Goal: Task Accomplishment & Management: Use online tool/utility

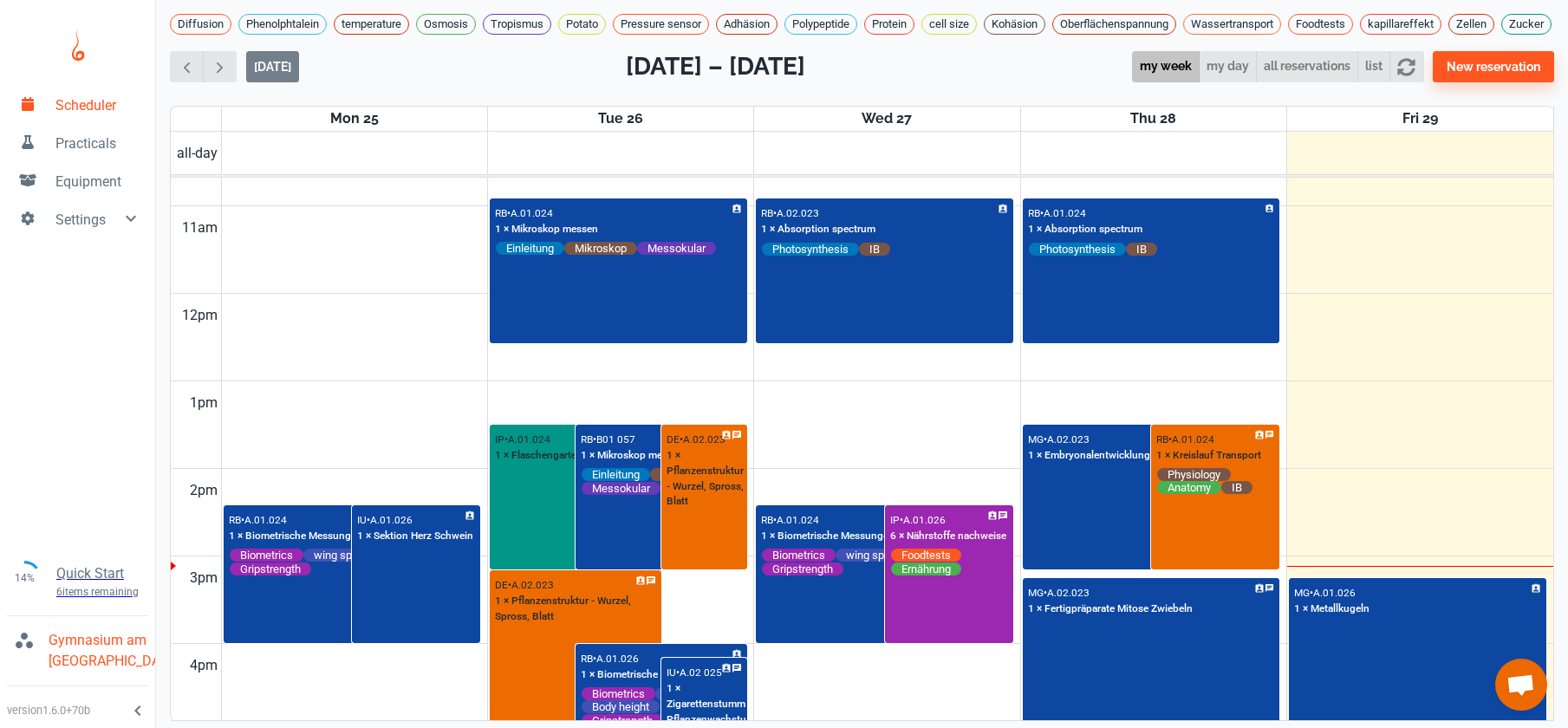
scroll to position [931, 0]
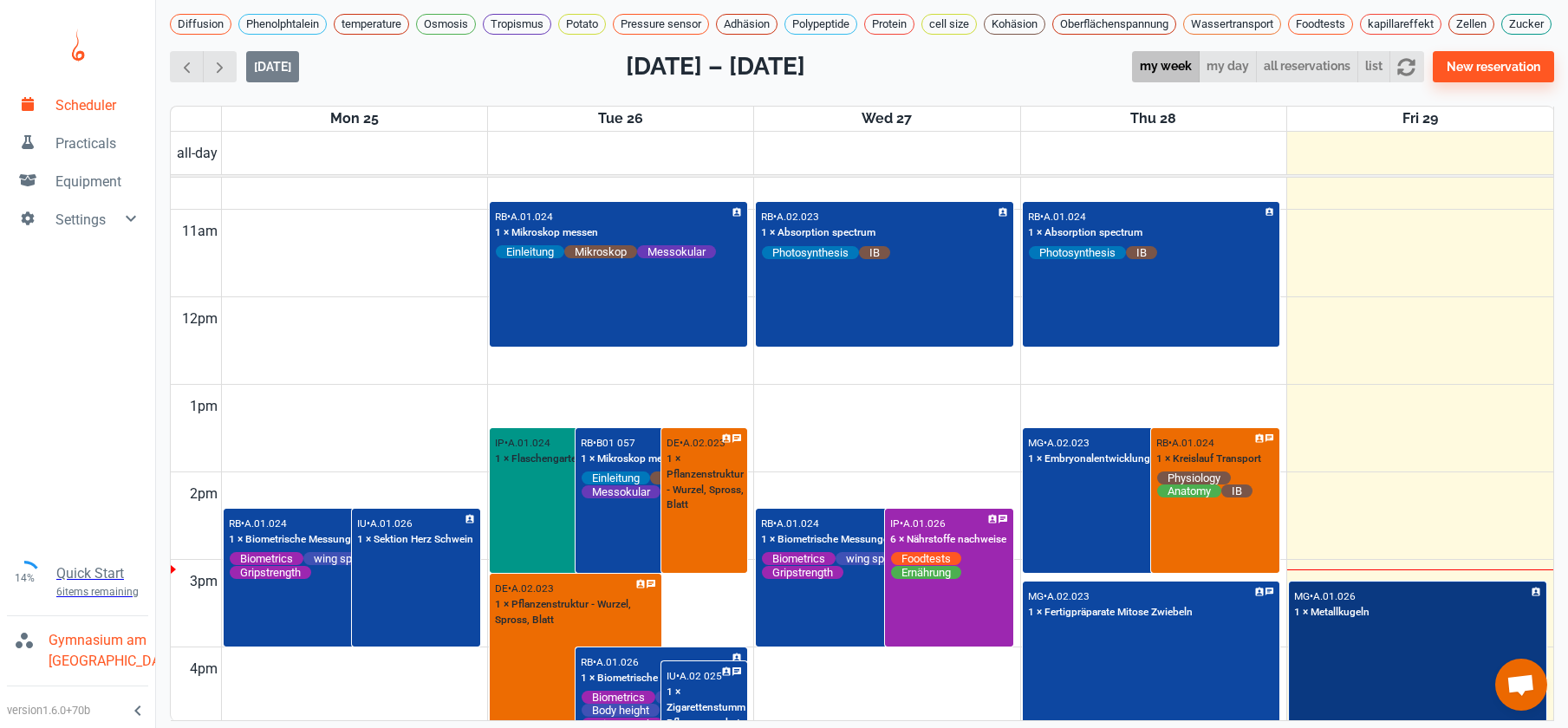
click at [1455, 658] on div "MG • A.01.026 1 × Metallkugeln" at bounding box center [1417, 654] width 254 height 142
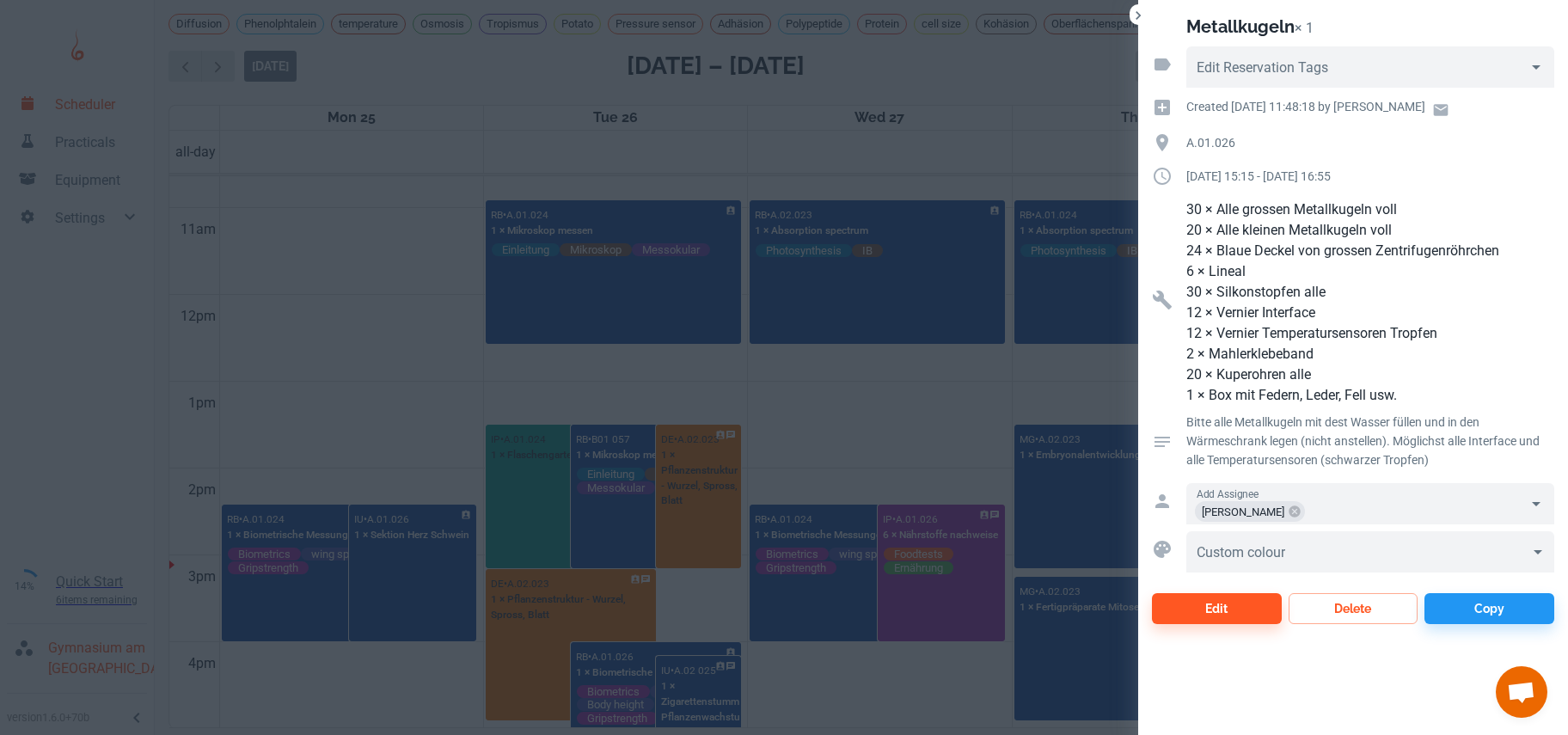
click at [954, 406] on div at bounding box center [784, 367] width 1568 height 735
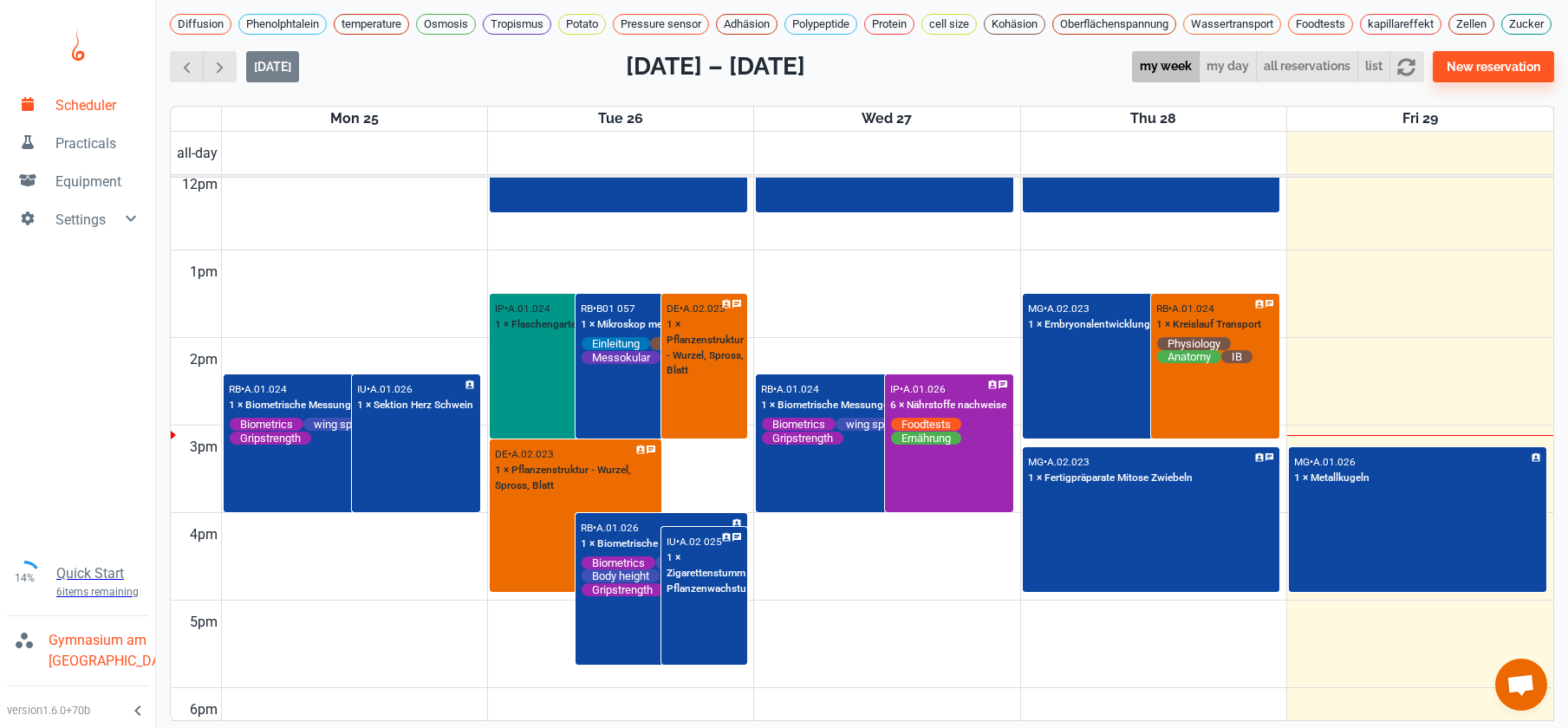
scroll to position [1067, 0]
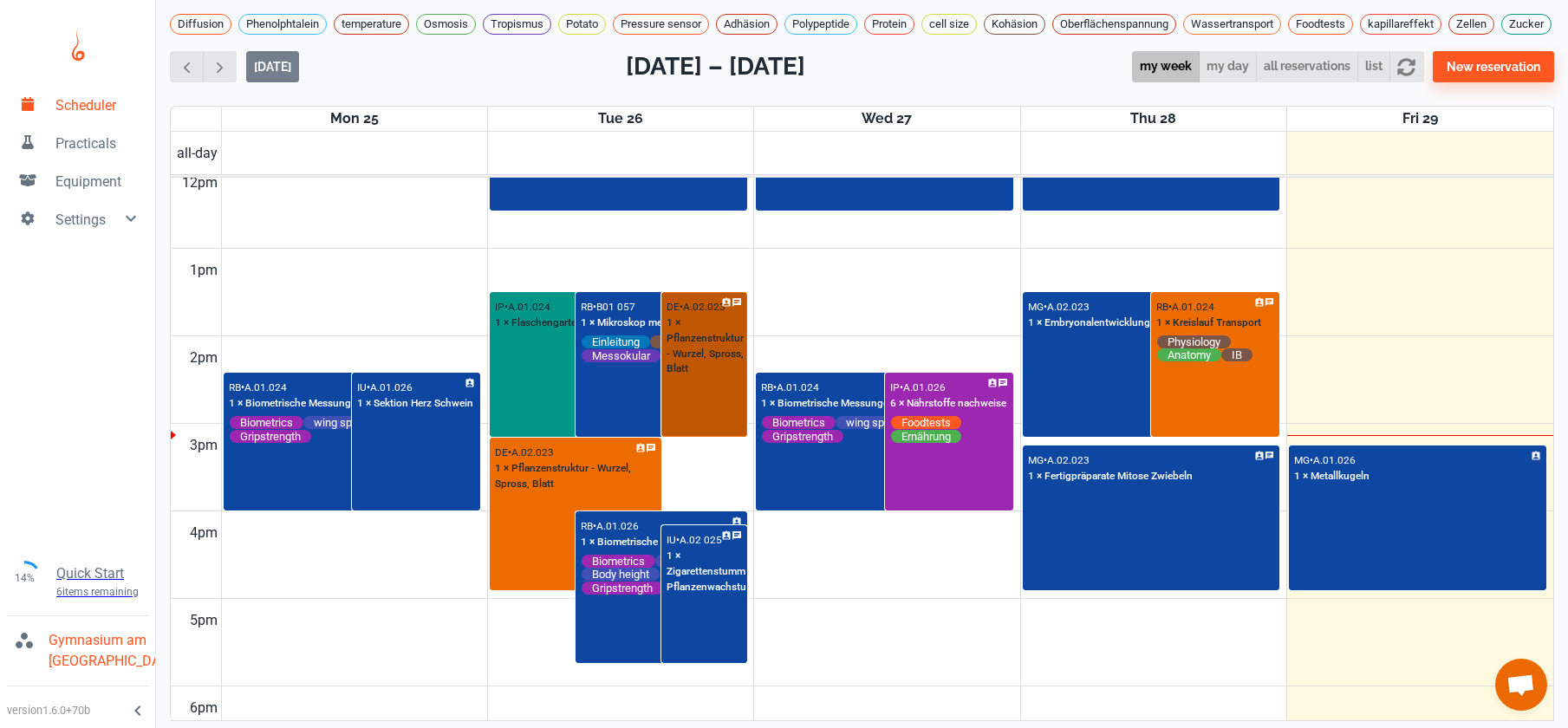
click at [719, 425] on div "DE • A.02.023 1 × Pflanzenstruktur - Wurzel, Spross, Blatt" at bounding box center [704, 364] width 82 height 142
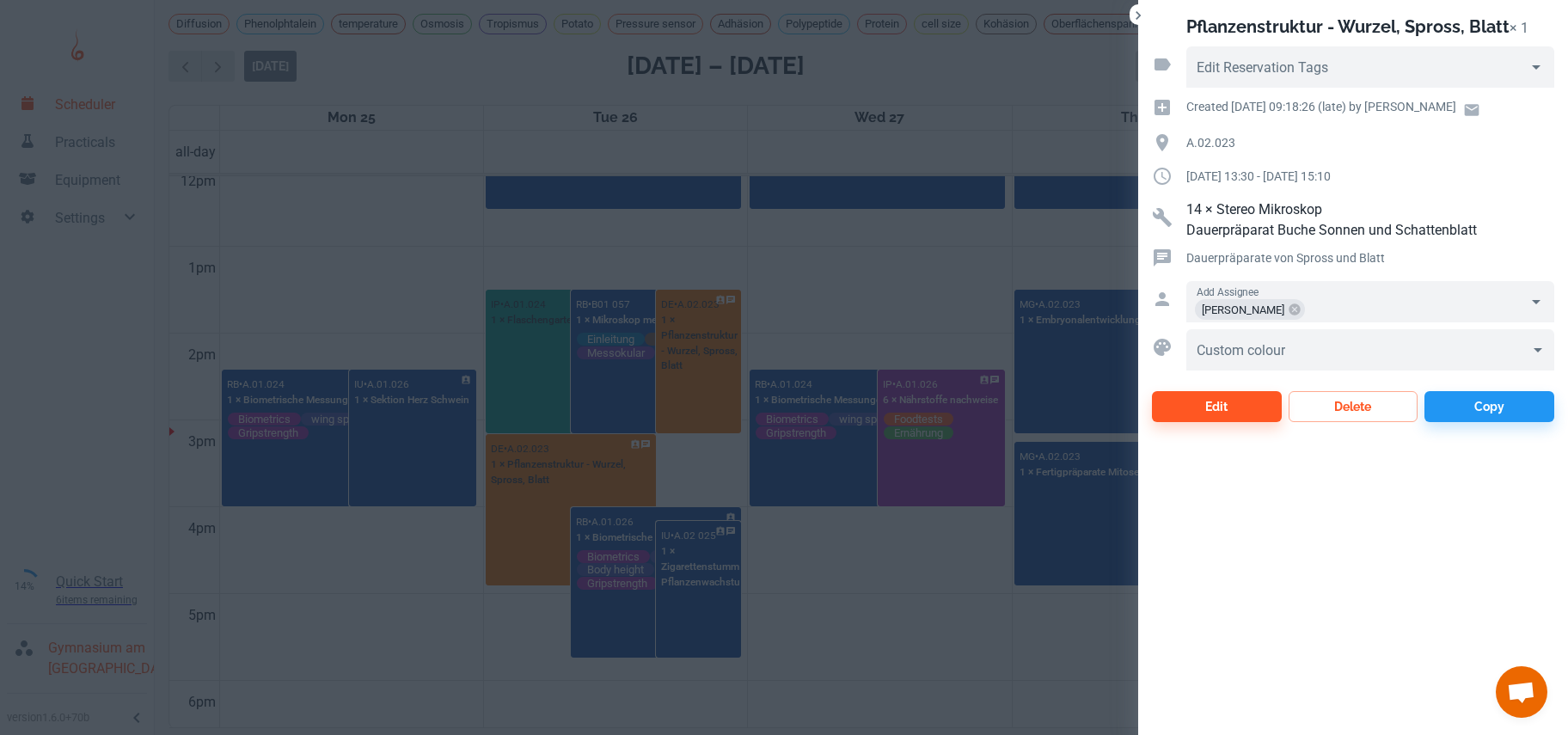
click at [404, 275] on div at bounding box center [784, 367] width 1568 height 735
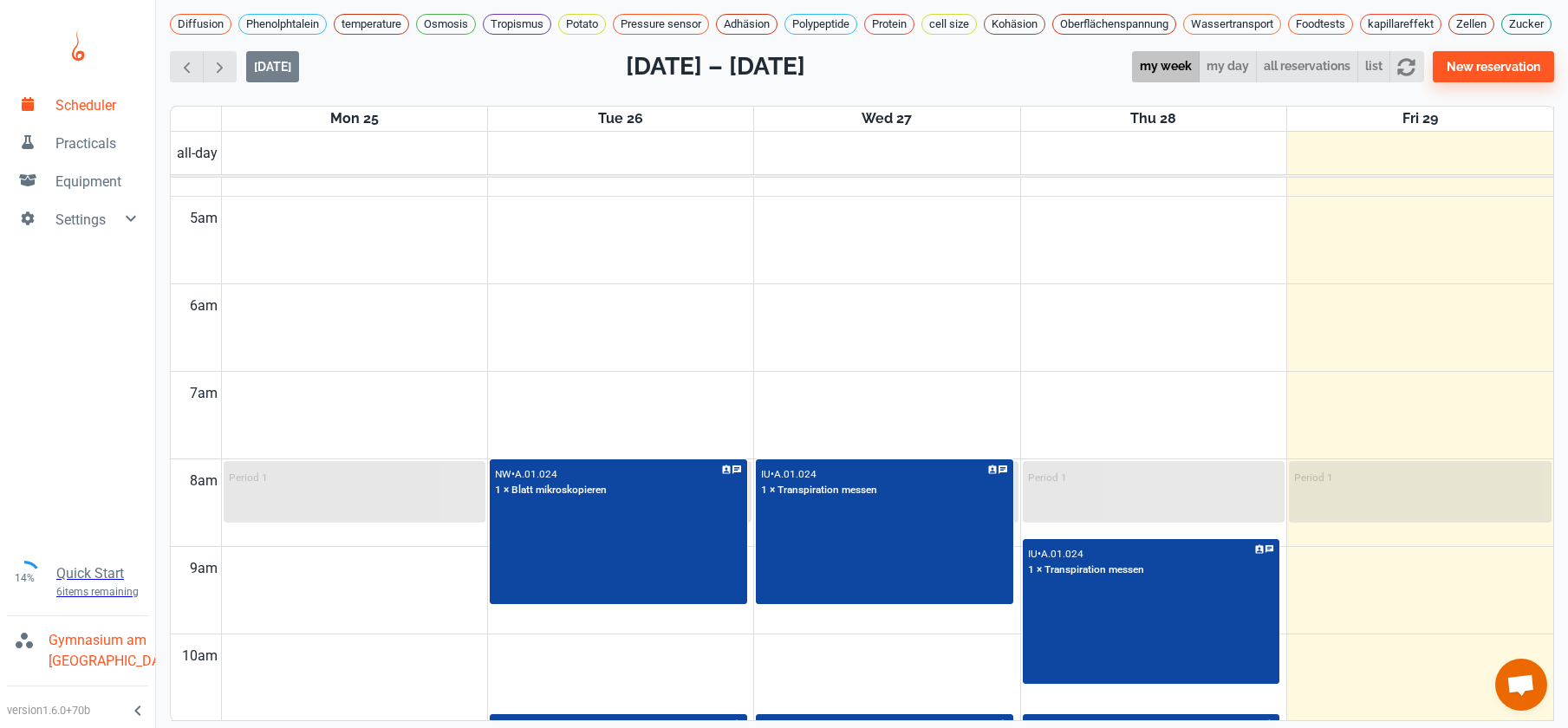
scroll to position [0, 0]
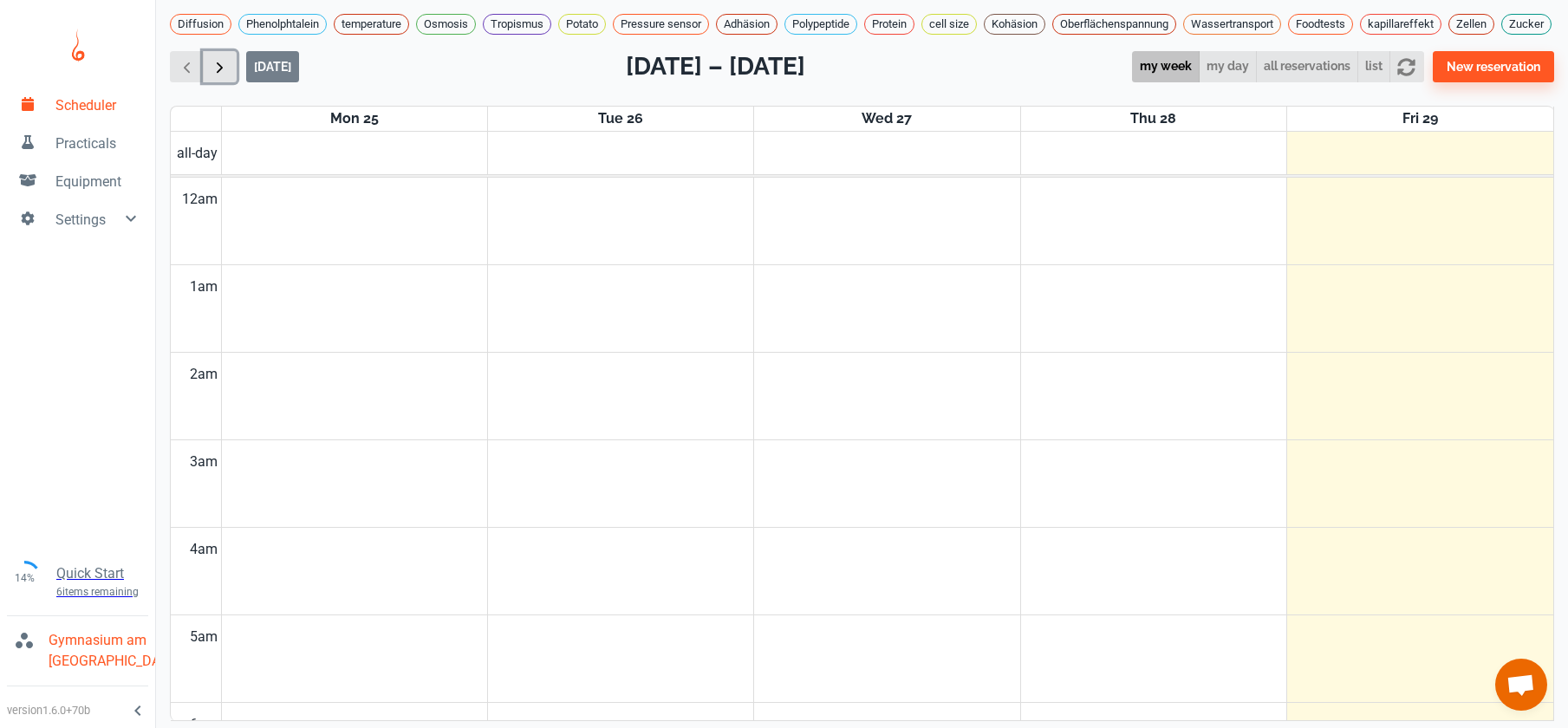
click at [226, 74] on span "button" at bounding box center [219, 67] width 18 height 18
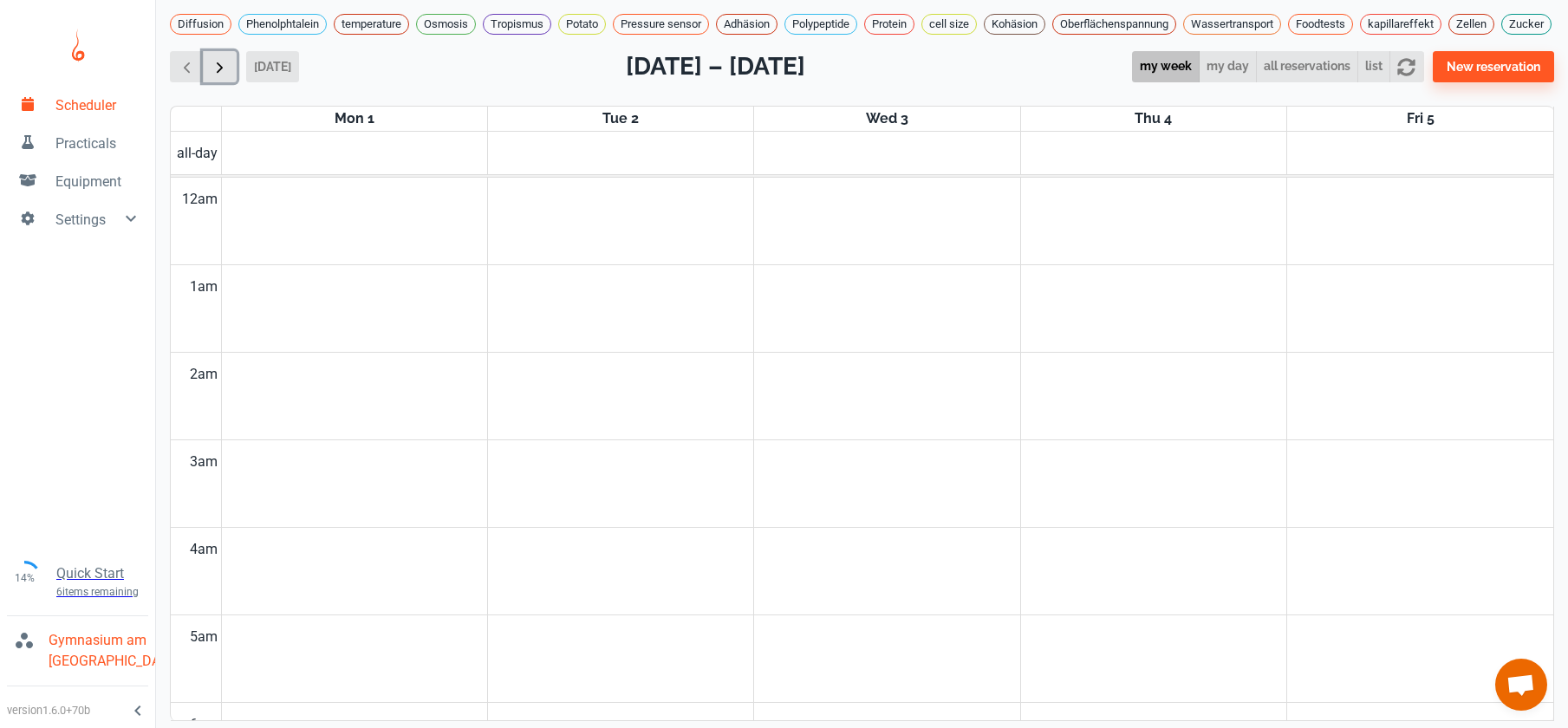
scroll to position [701, 0]
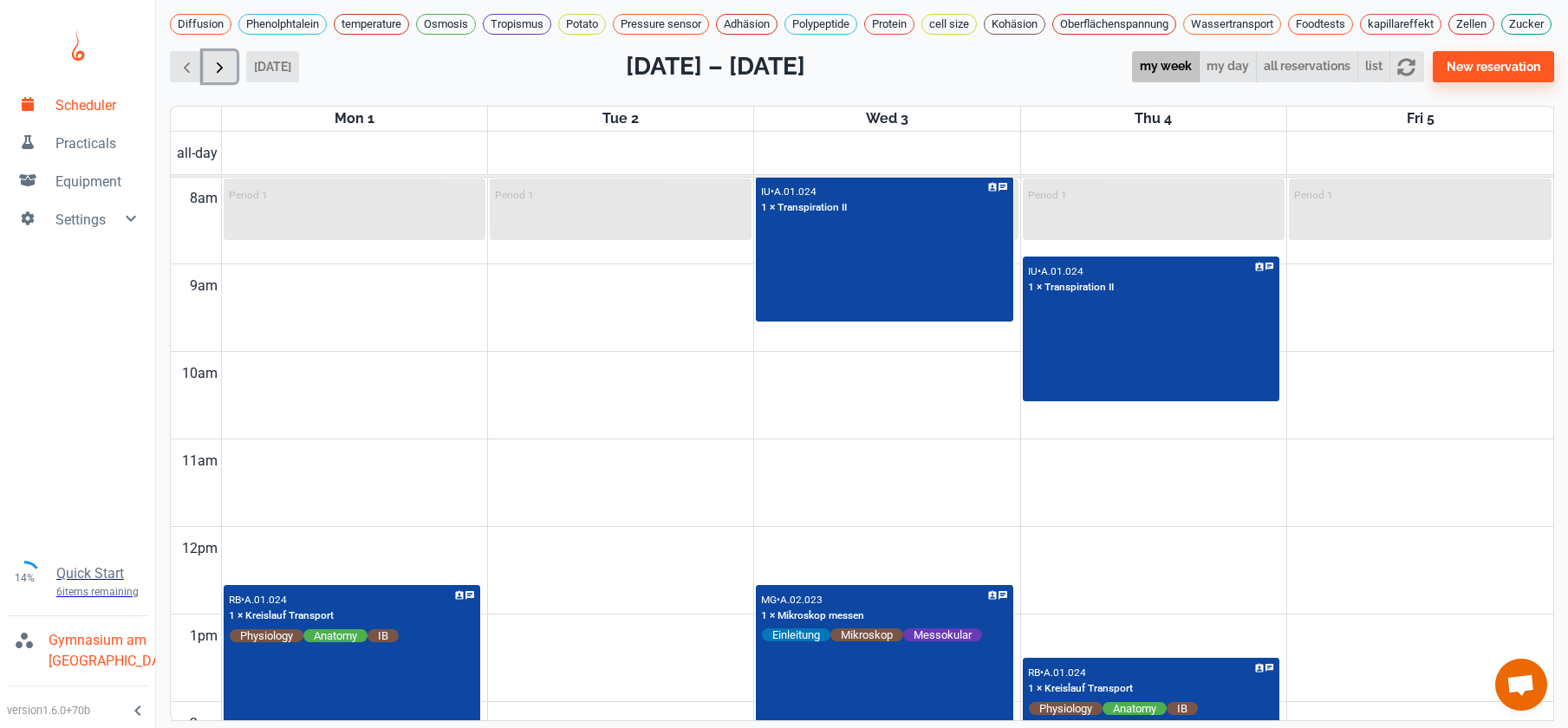
click at [226, 74] on span "button" at bounding box center [219, 67] width 18 height 18
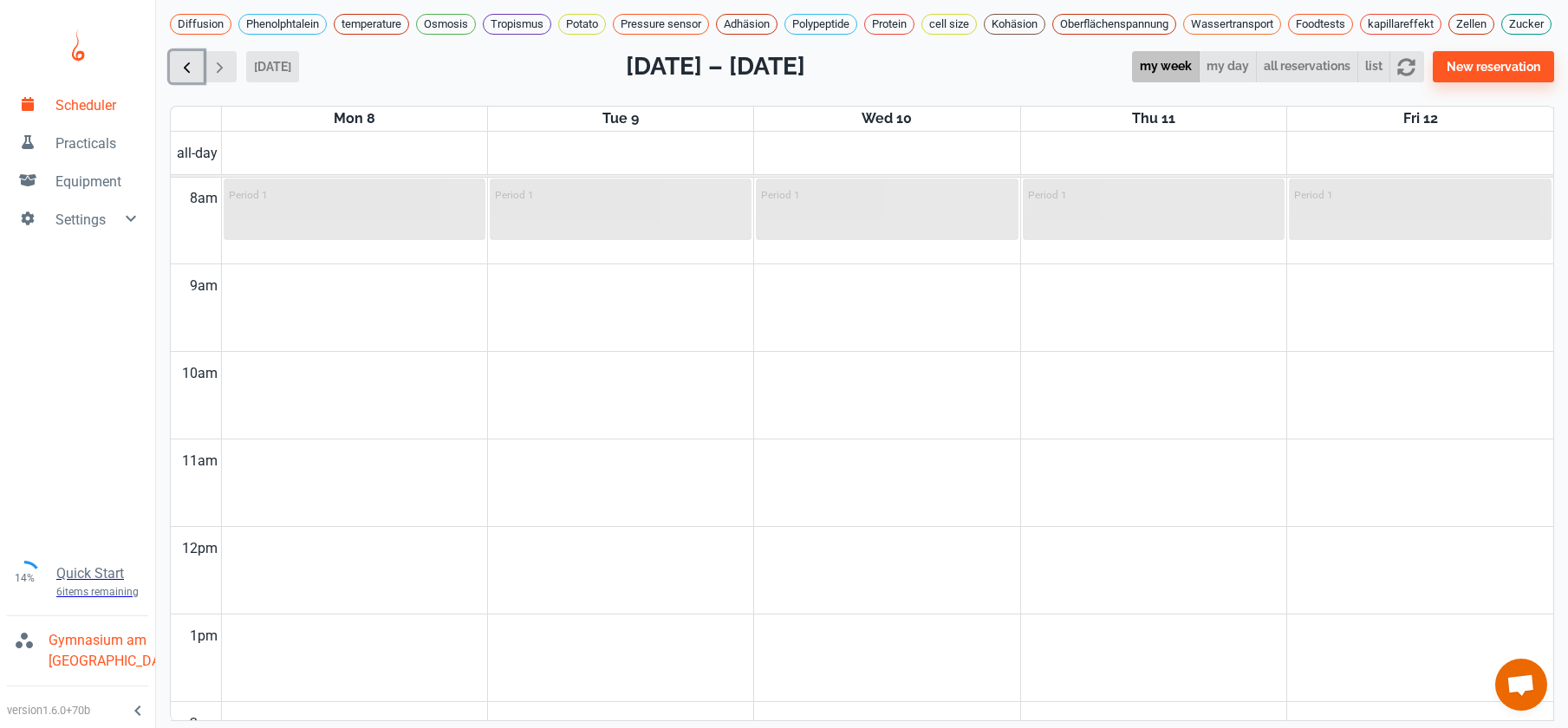
click at [185, 76] on span "button" at bounding box center [186, 67] width 18 height 18
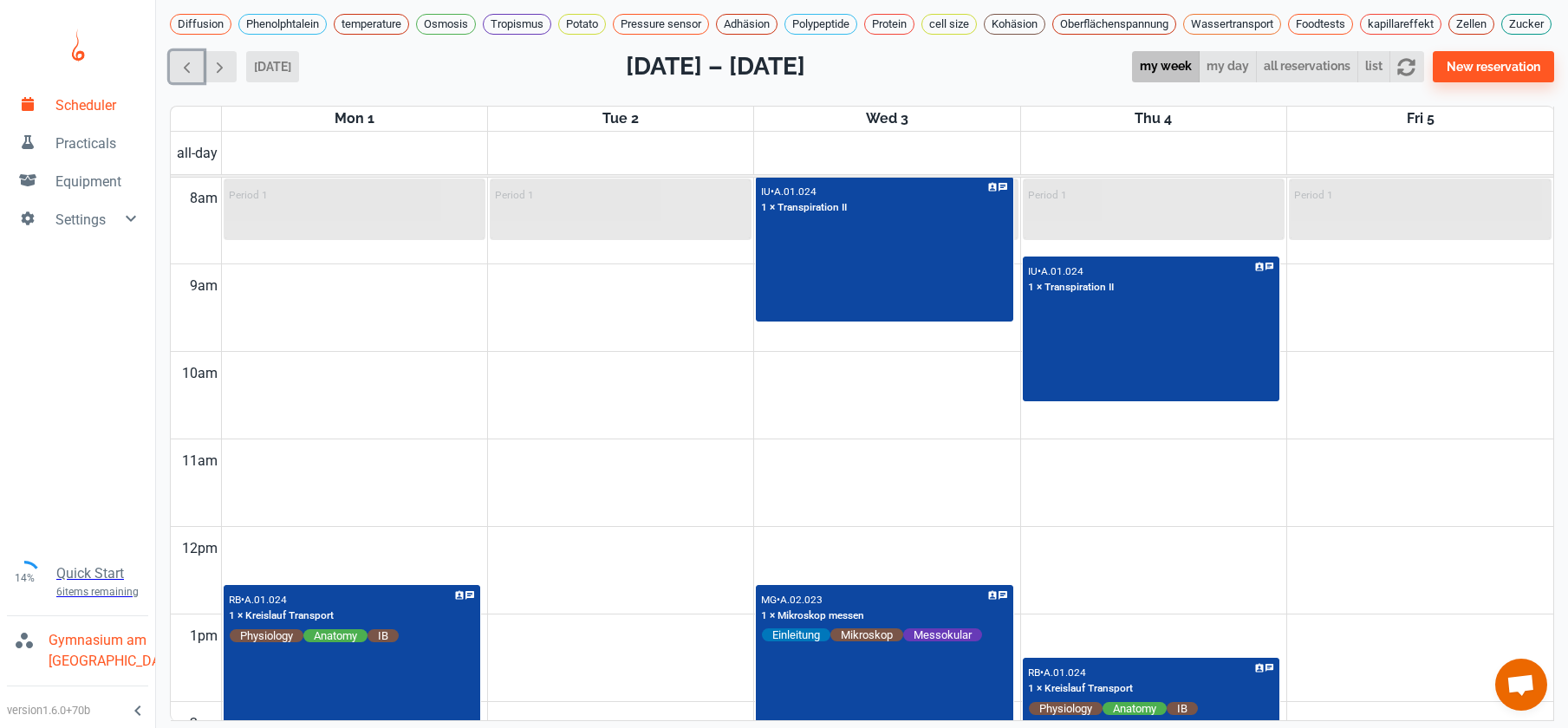
click at [170, 52] on button "button" at bounding box center [186, 67] width 34 height 32
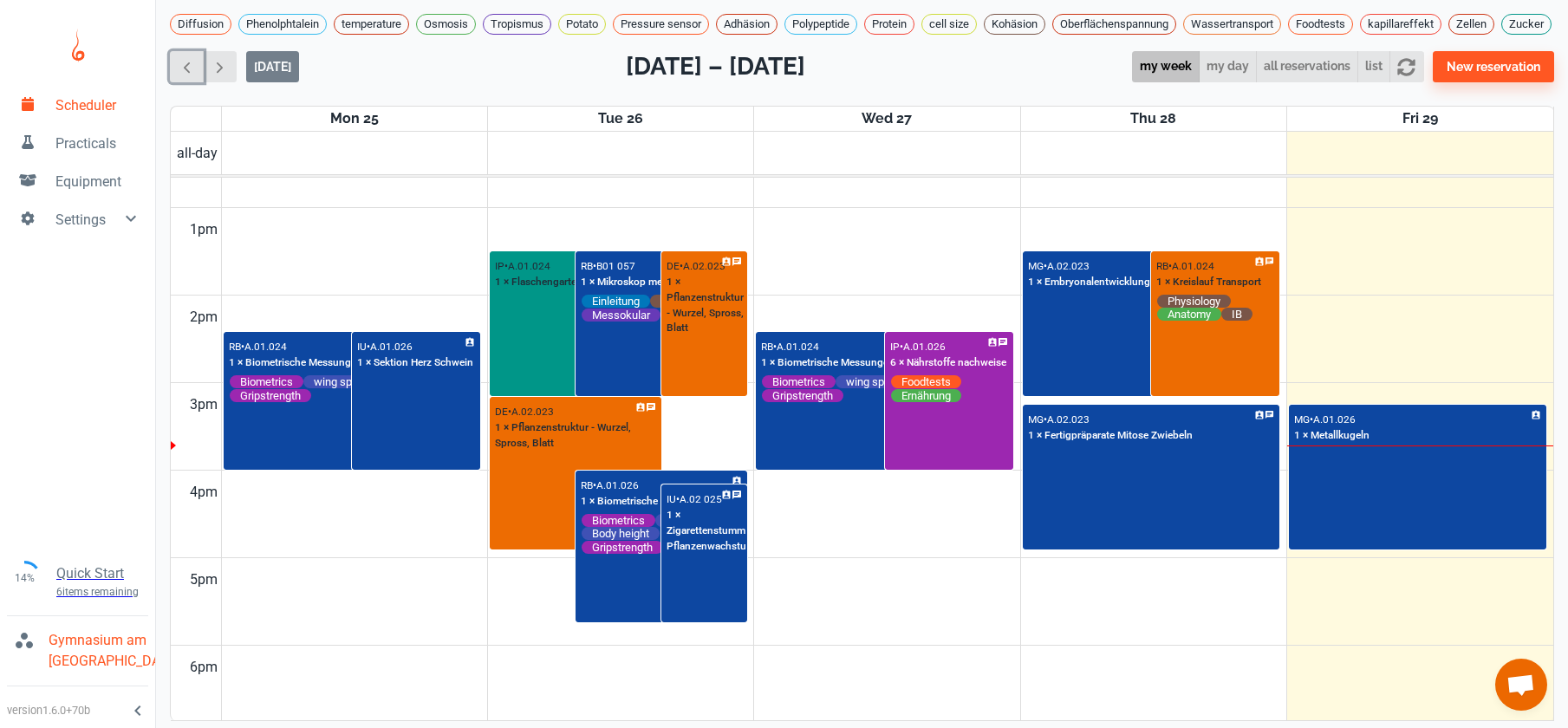
scroll to position [726, 0]
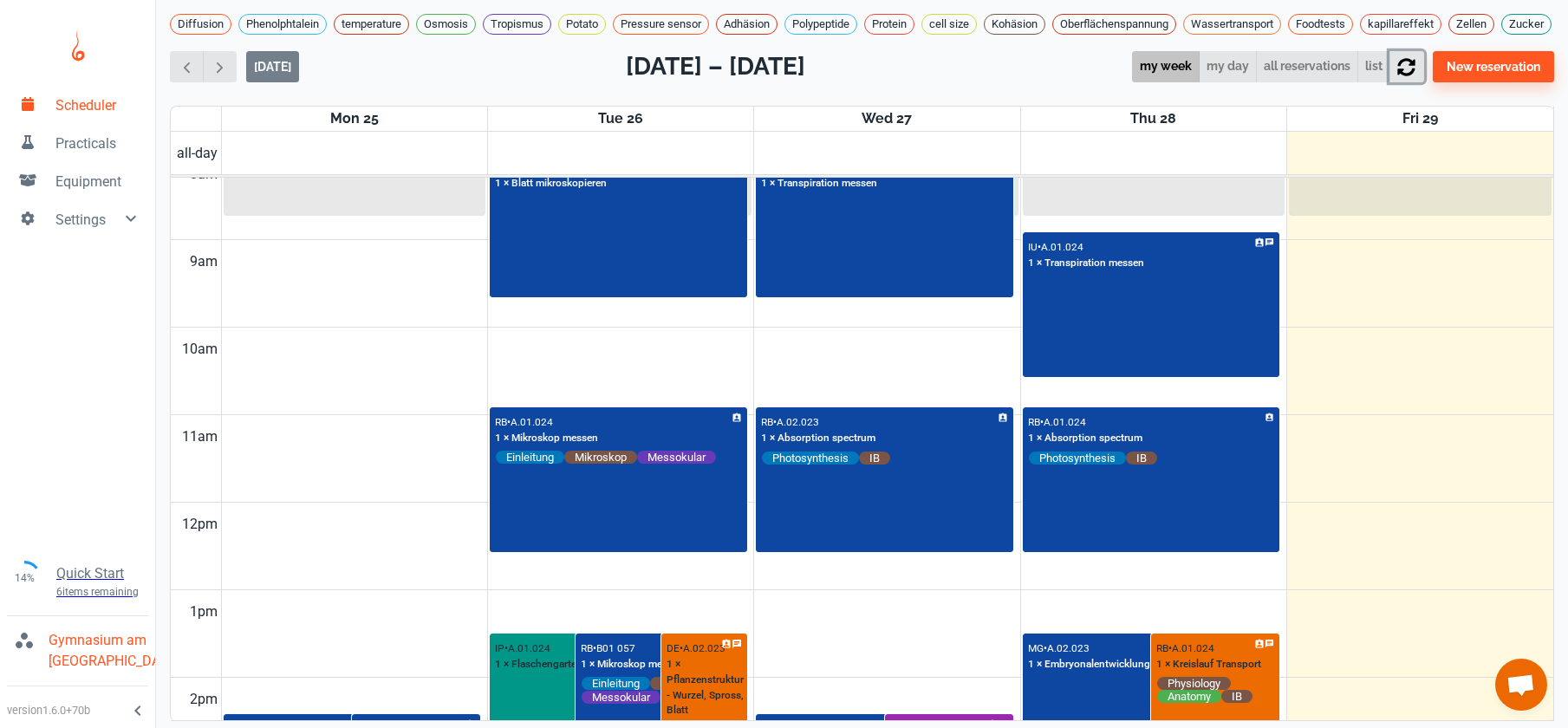
click at [1415, 71] on icon "button" at bounding box center [1406, 67] width 18 height 18
click at [221, 76] on span "button" at bounding box center [219, 67] width 18 height 18
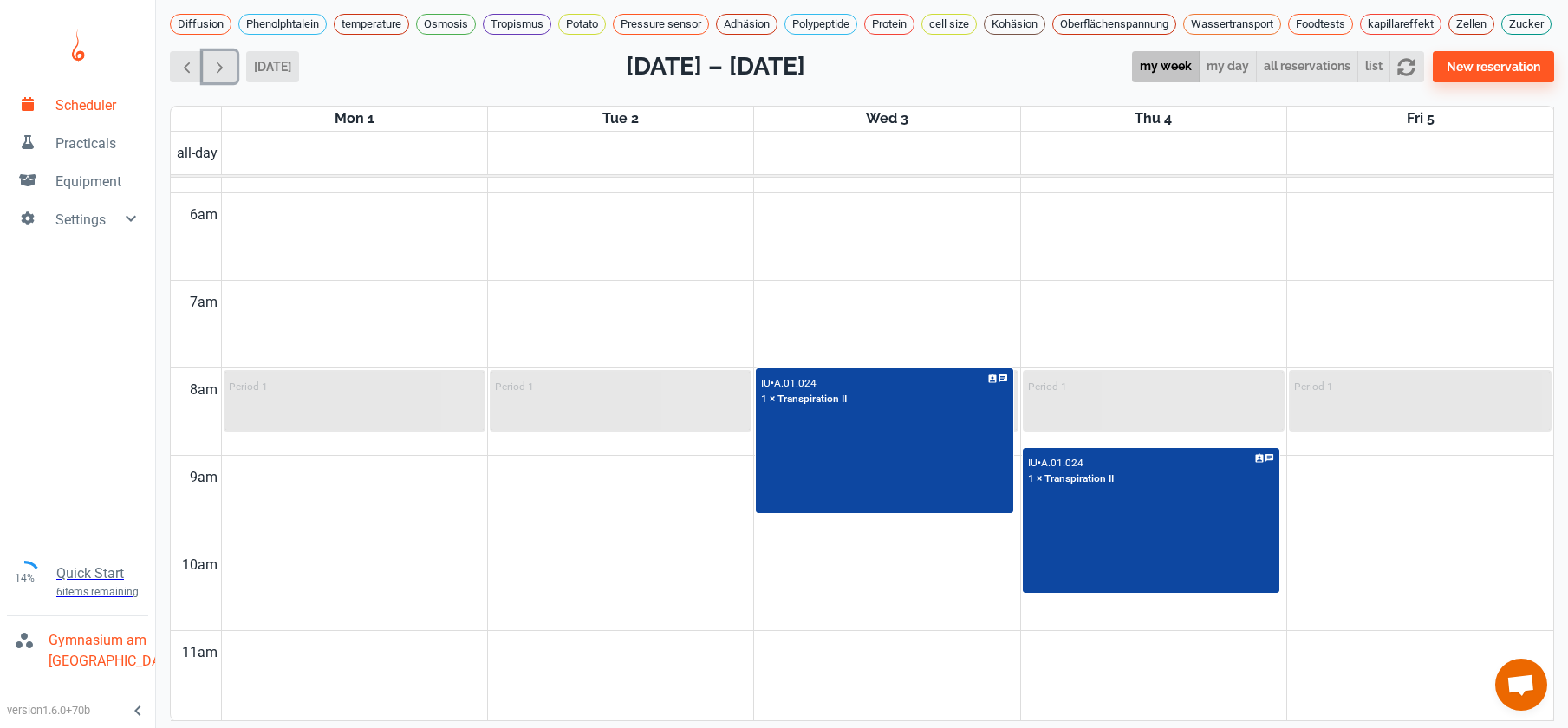
scroll to position [507, 0]
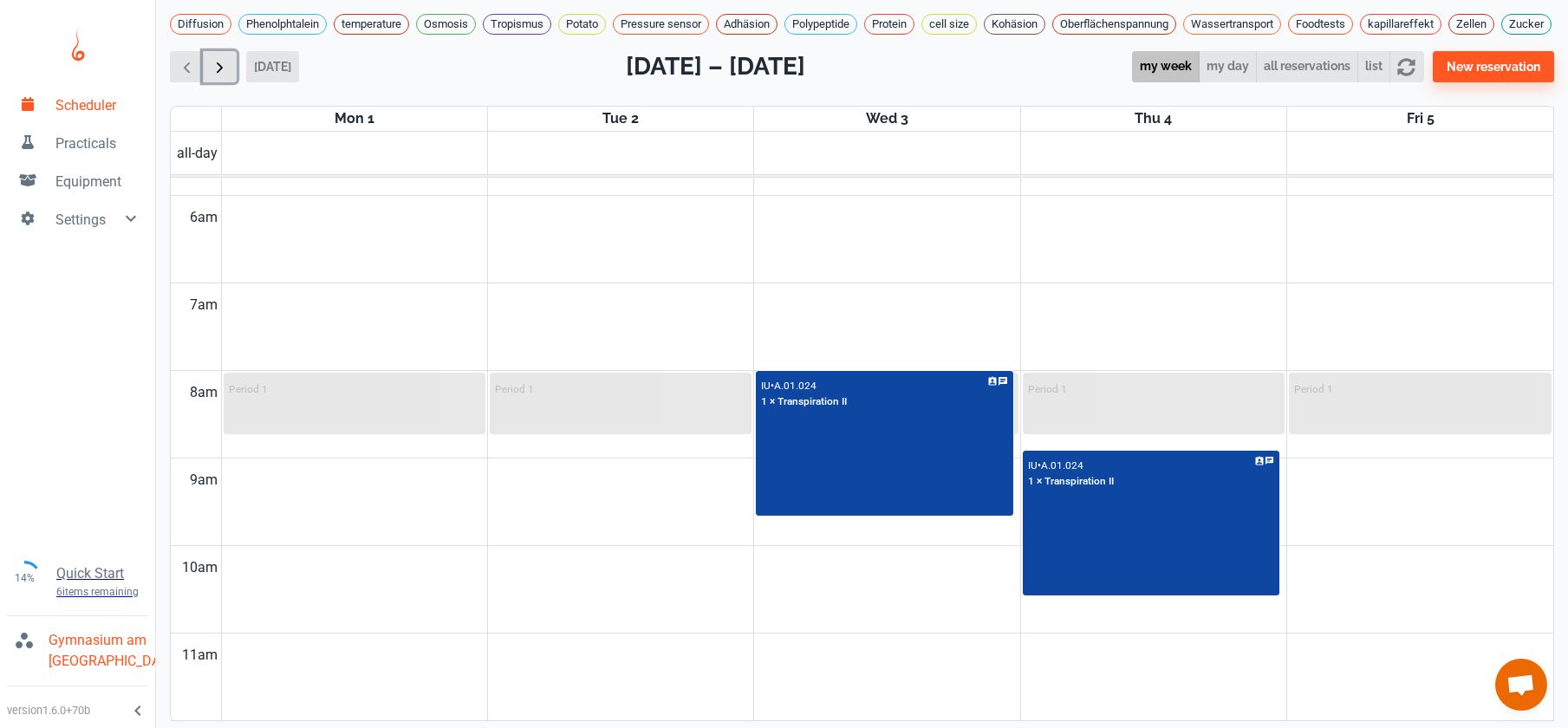
click at [222, 75] on span "button" at bounding box center [219, 67] width 18 height 18
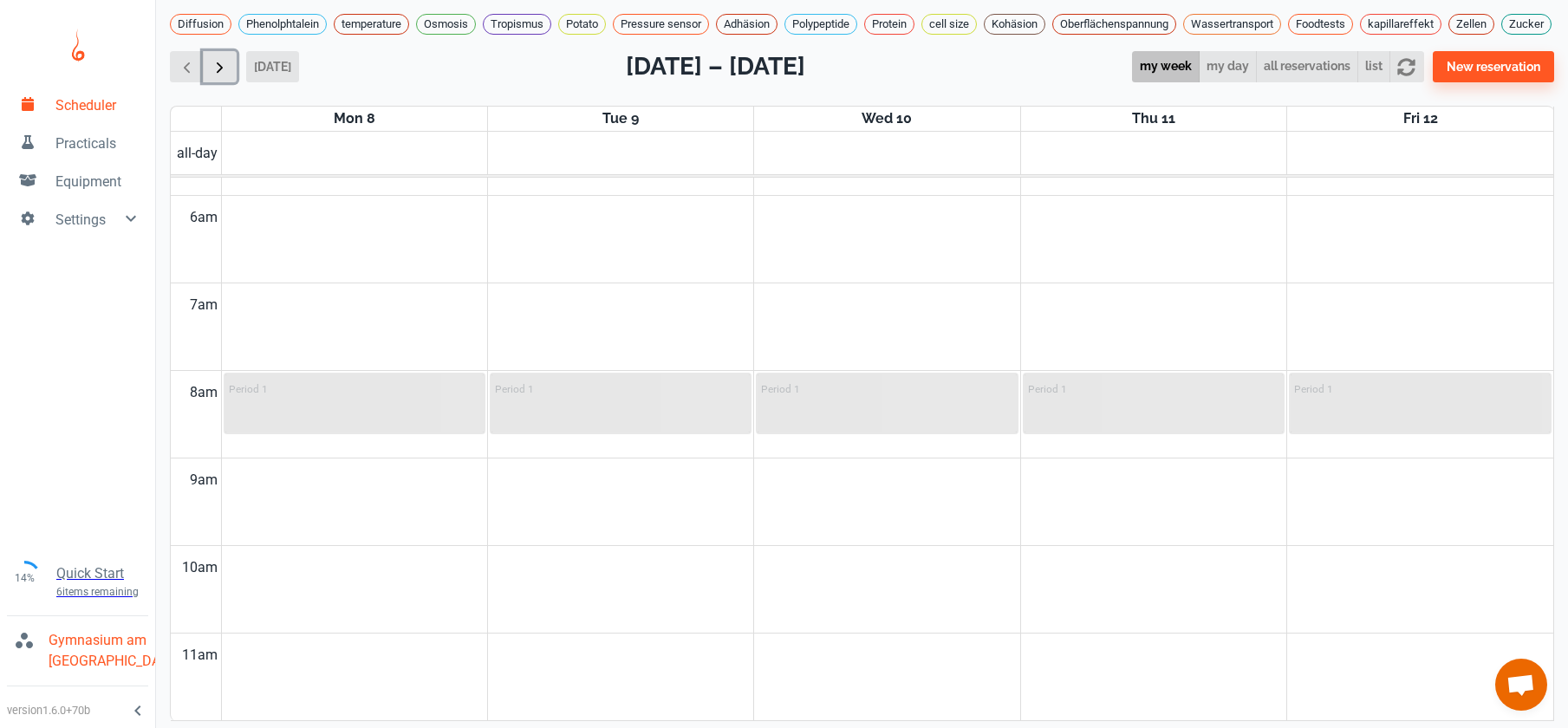
scroll to position [701, 0]
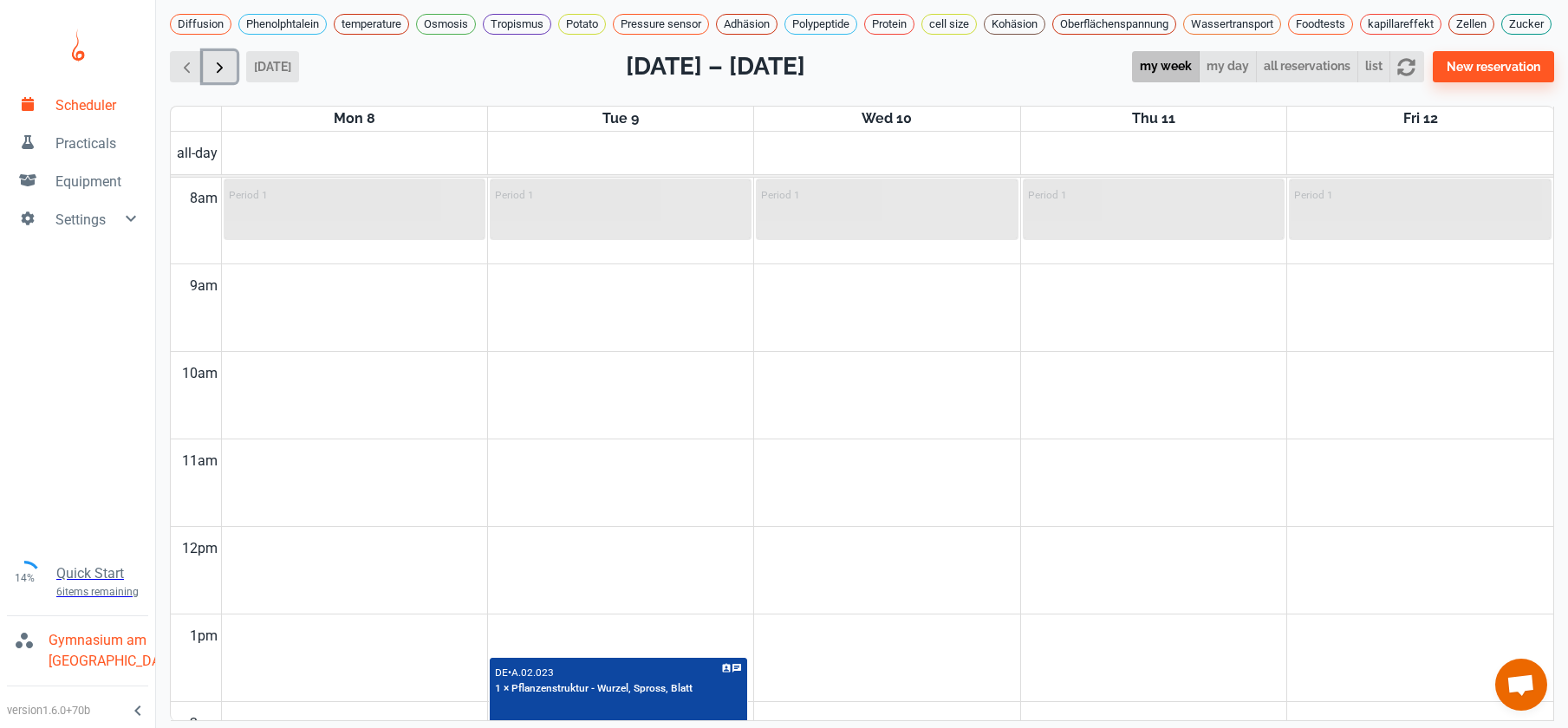
click at [222, 75] on span "button" at bounding box center [219, 67] width 18 height 18
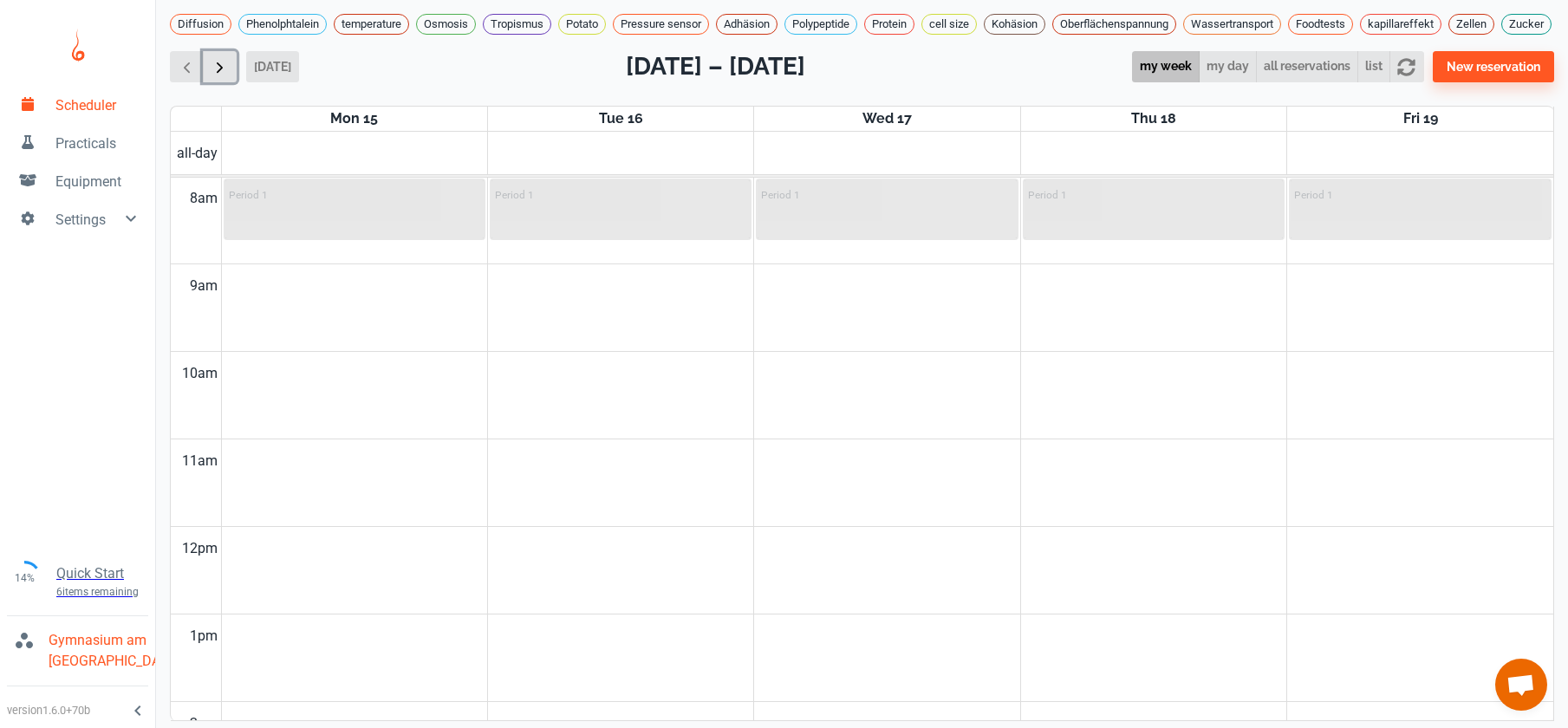
click at [222, 75] on span "button" at bounding box center [219, 67] width 18 height 18
click at [223, 76] on span "button" at bounding box center [219, 67] width 18 height 18
click at [188, 76] on span "button" at bounding box center [186, 67] width 18 height 18
